Goal: Find contact information: Find contact information

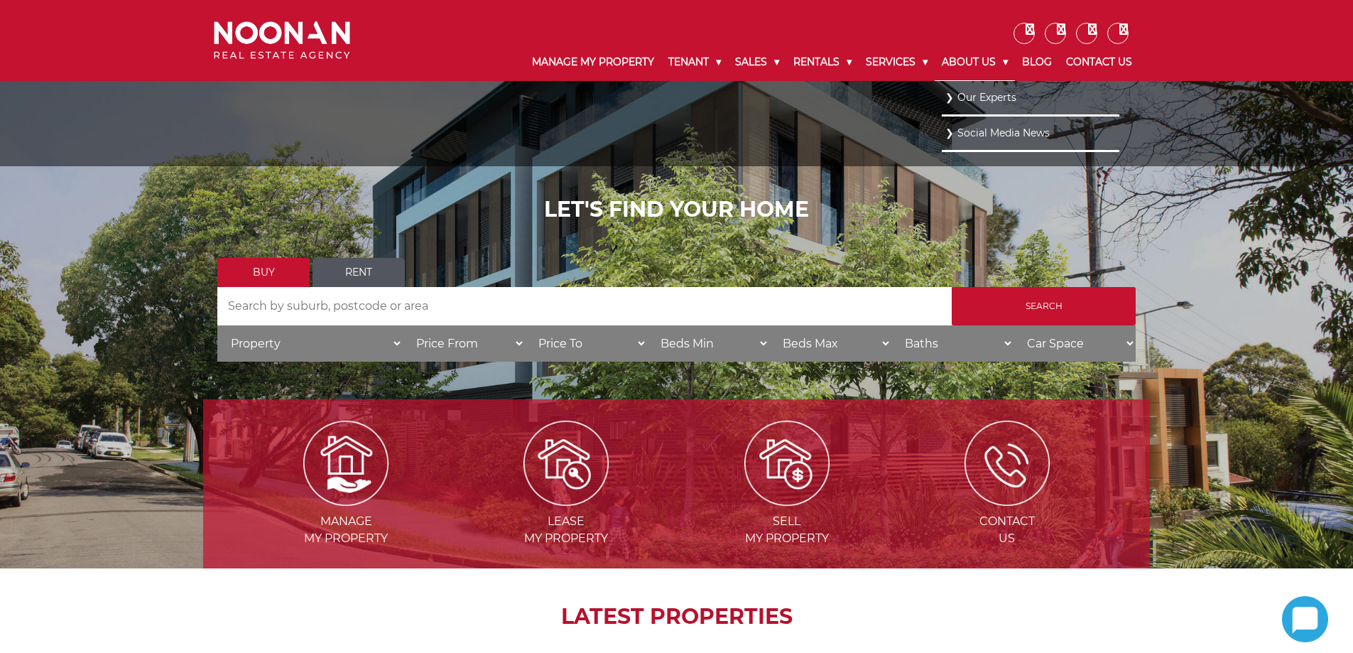
click at [992, 63] on link "About Us" at bounding box center [975, 62] width 80 height 37
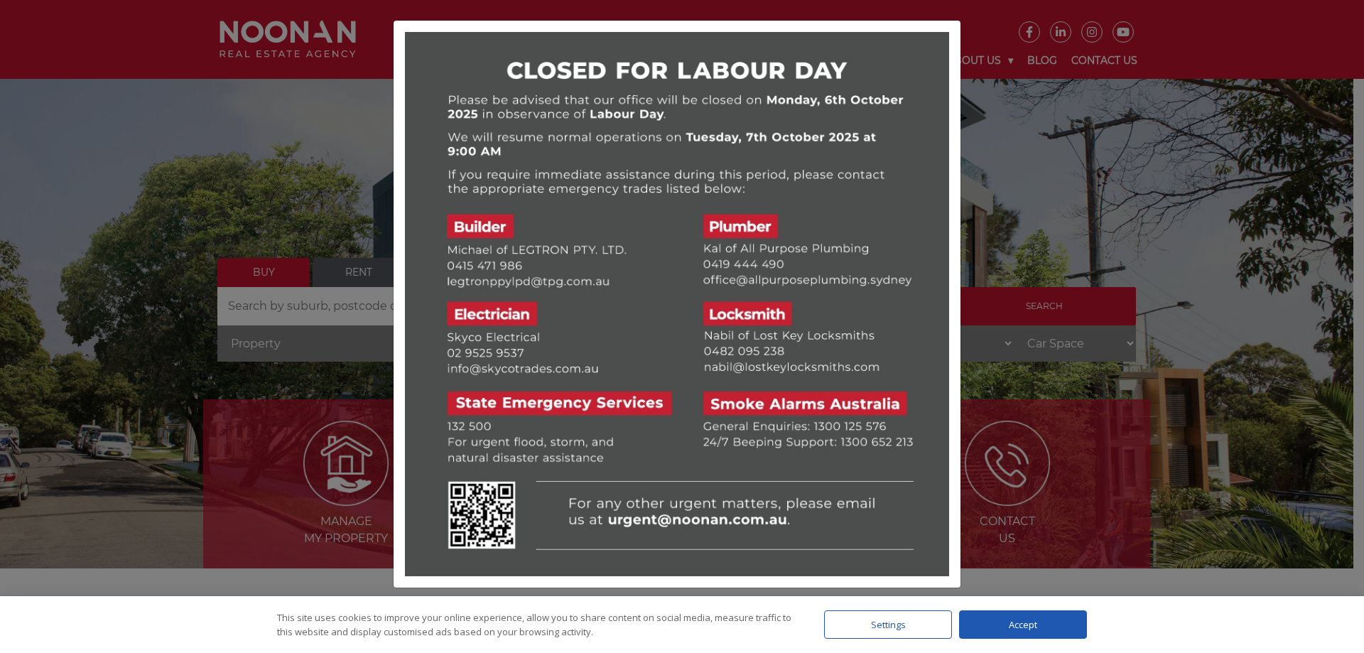
click at [1059, 239] on div at bounding box center [682, 326] width 1364 height 653
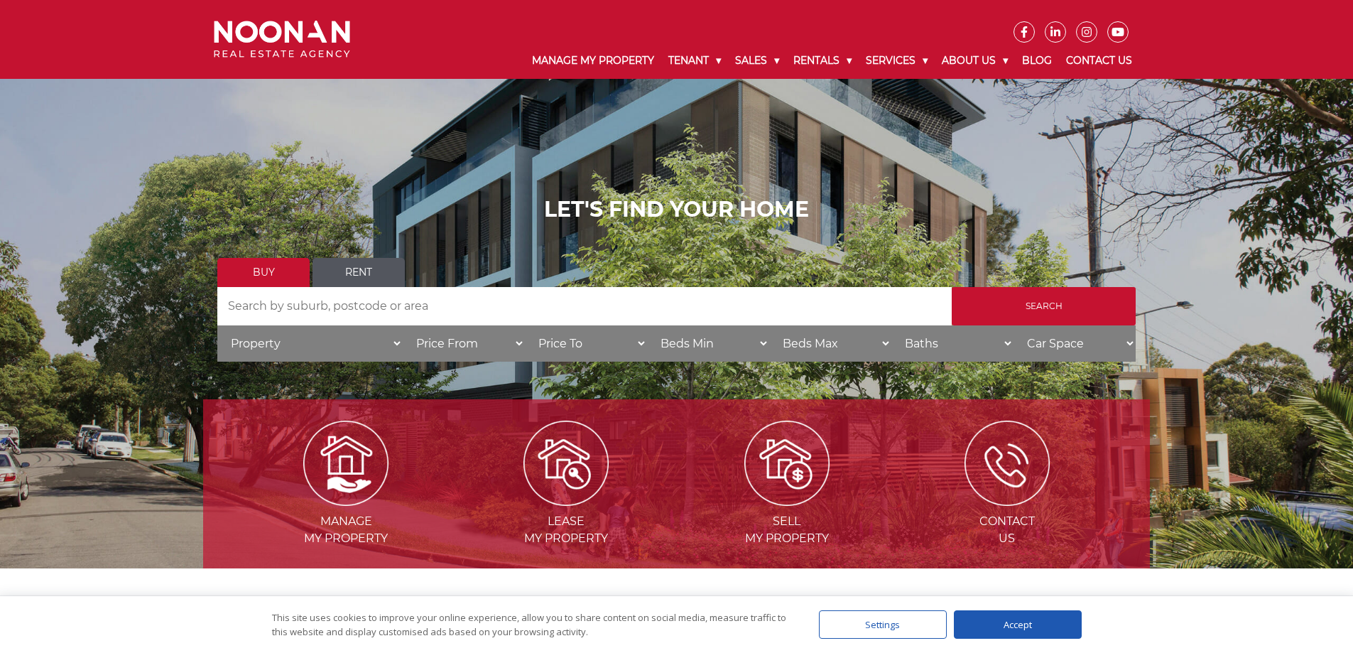
click at [1087, 32] on icon at bounding box center [1087, 31] width 20 height 11
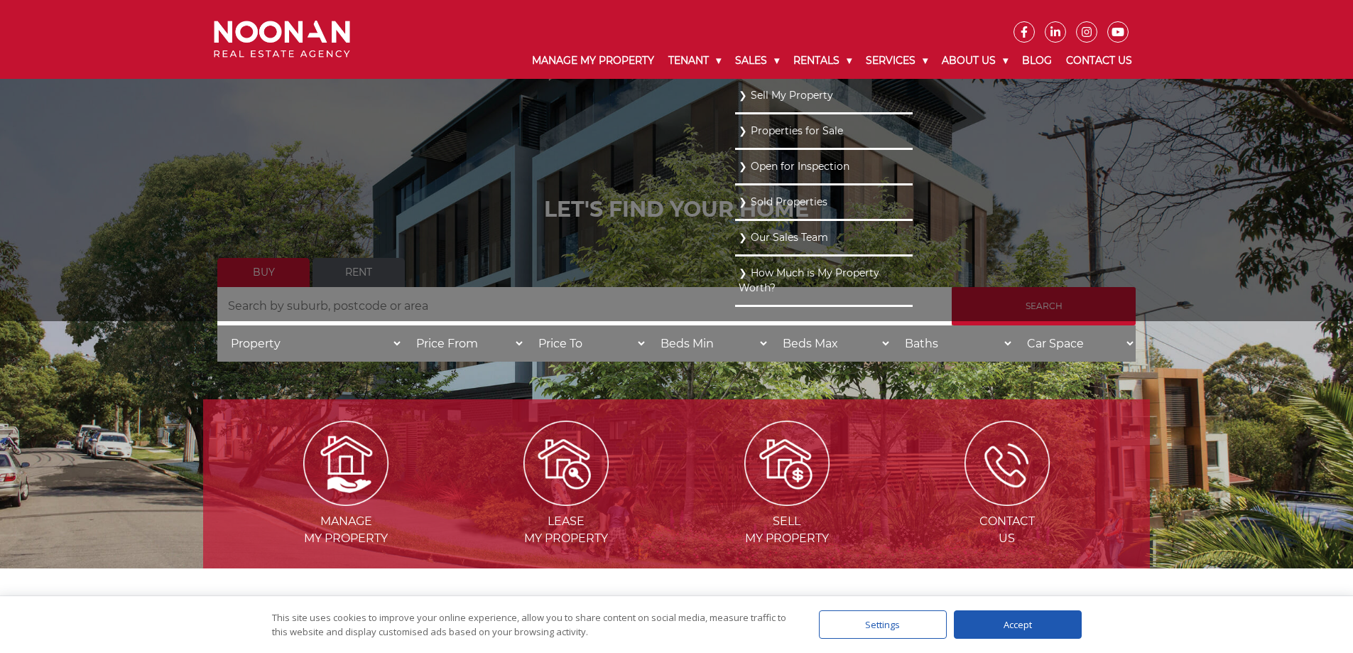
click at [785, 243] on link "Our Sales Team" at bounding box center [824, 237] width 170 height 19
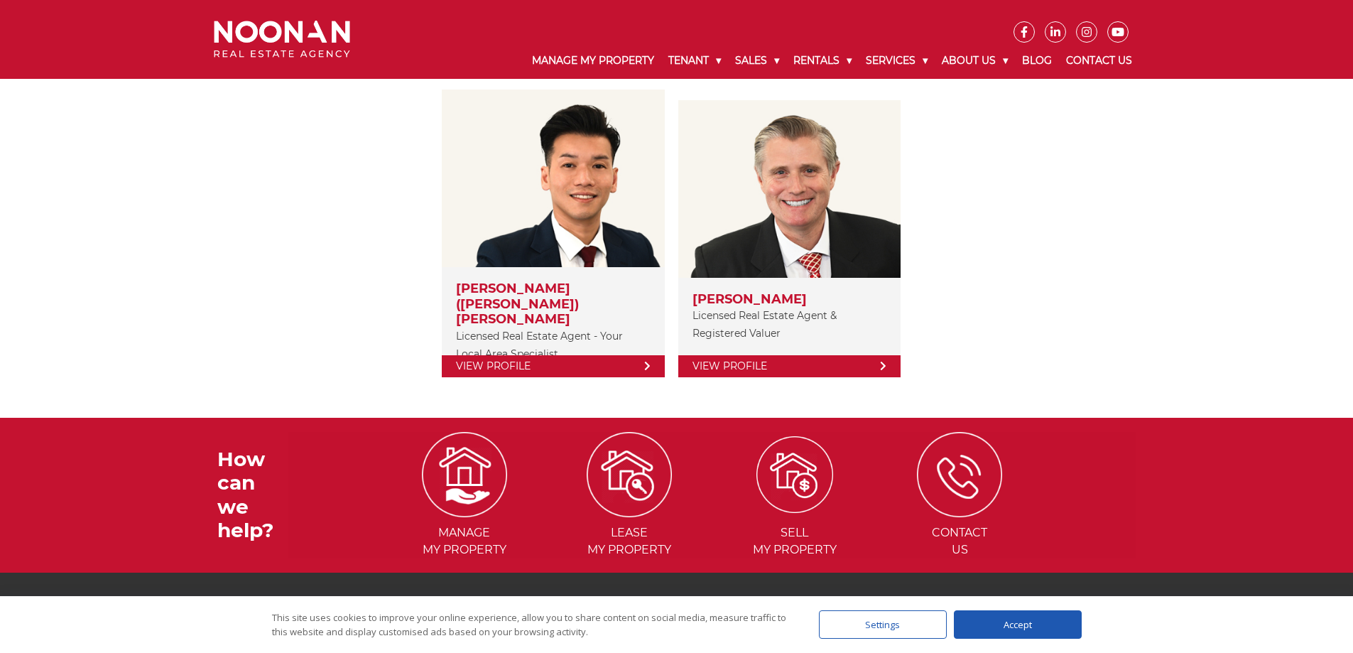
scroll to position [142, 0]
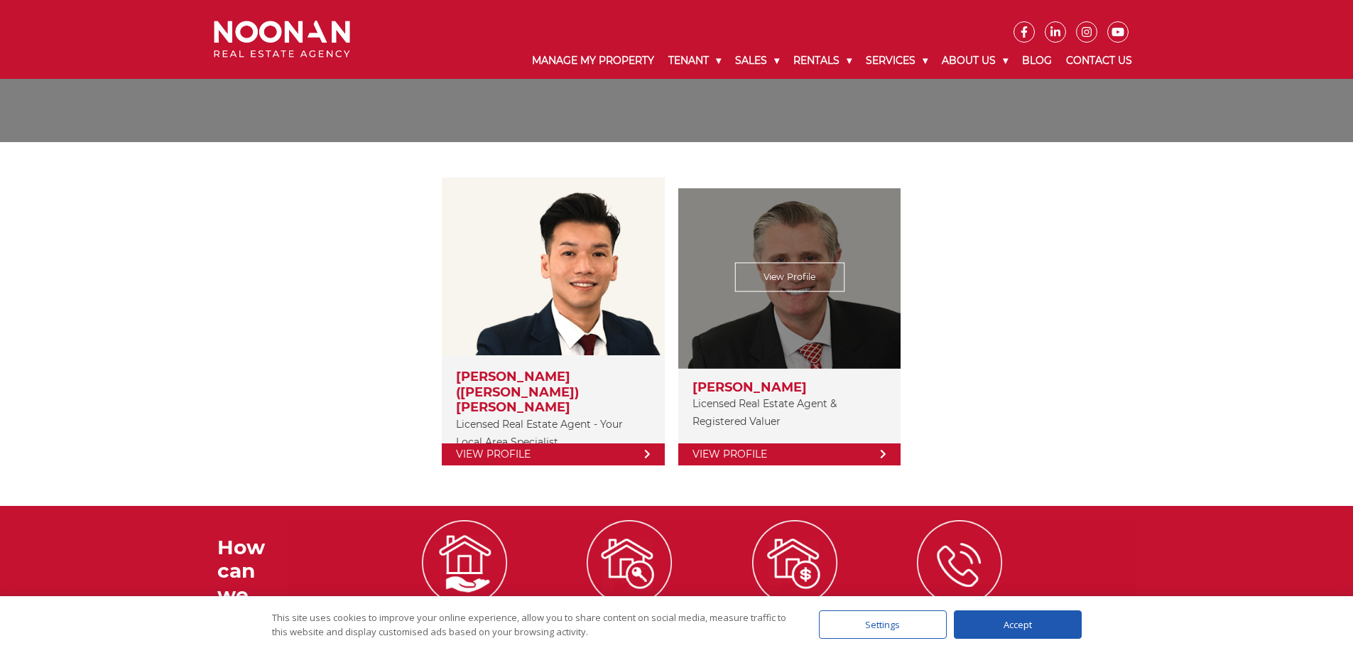
click at [809, 443] on link "View Profile" at bounding box center [789, 454] width 222 height 22
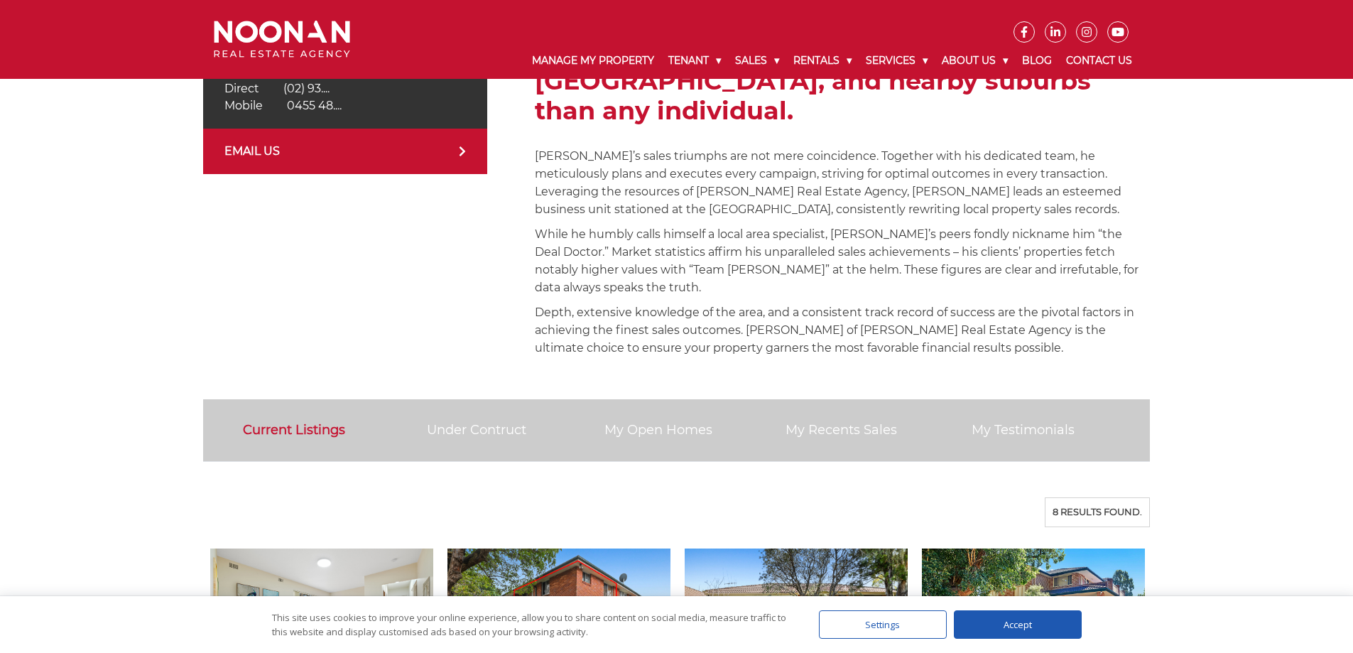
scroll to position [355, 0]
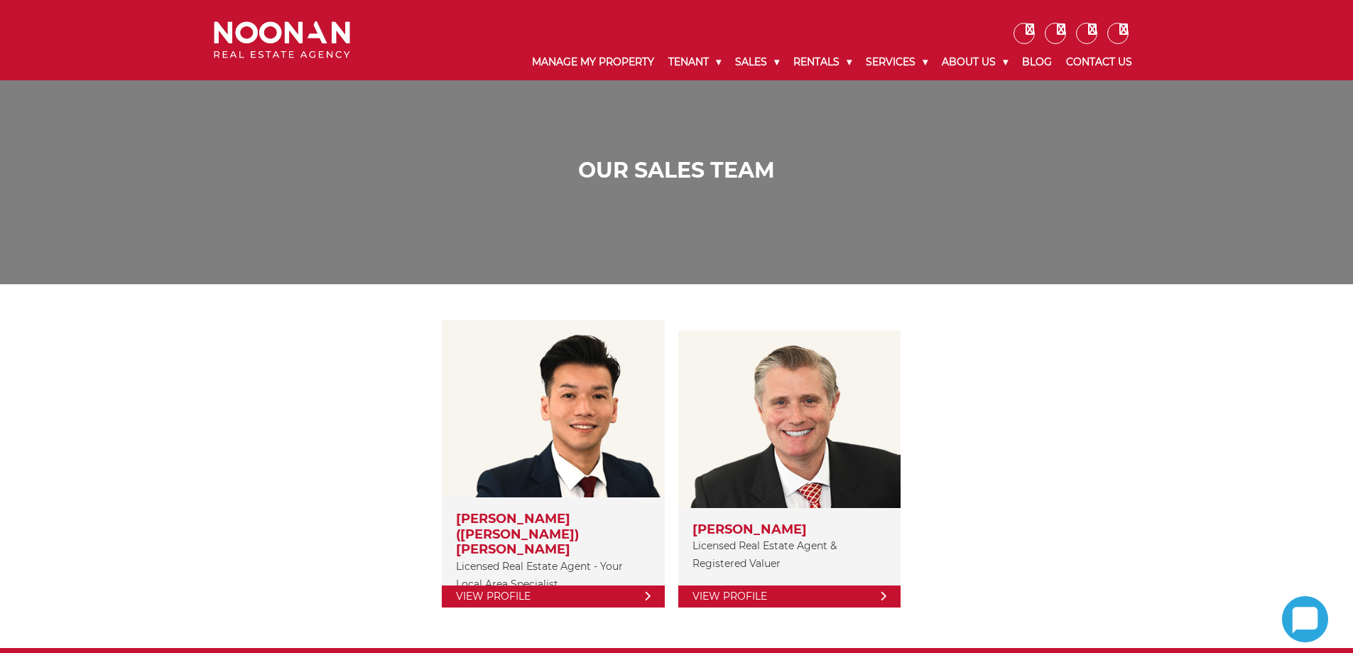
scroll to position [142, 0]
